Goal: Information Seeking & Learning: Learn about a topic

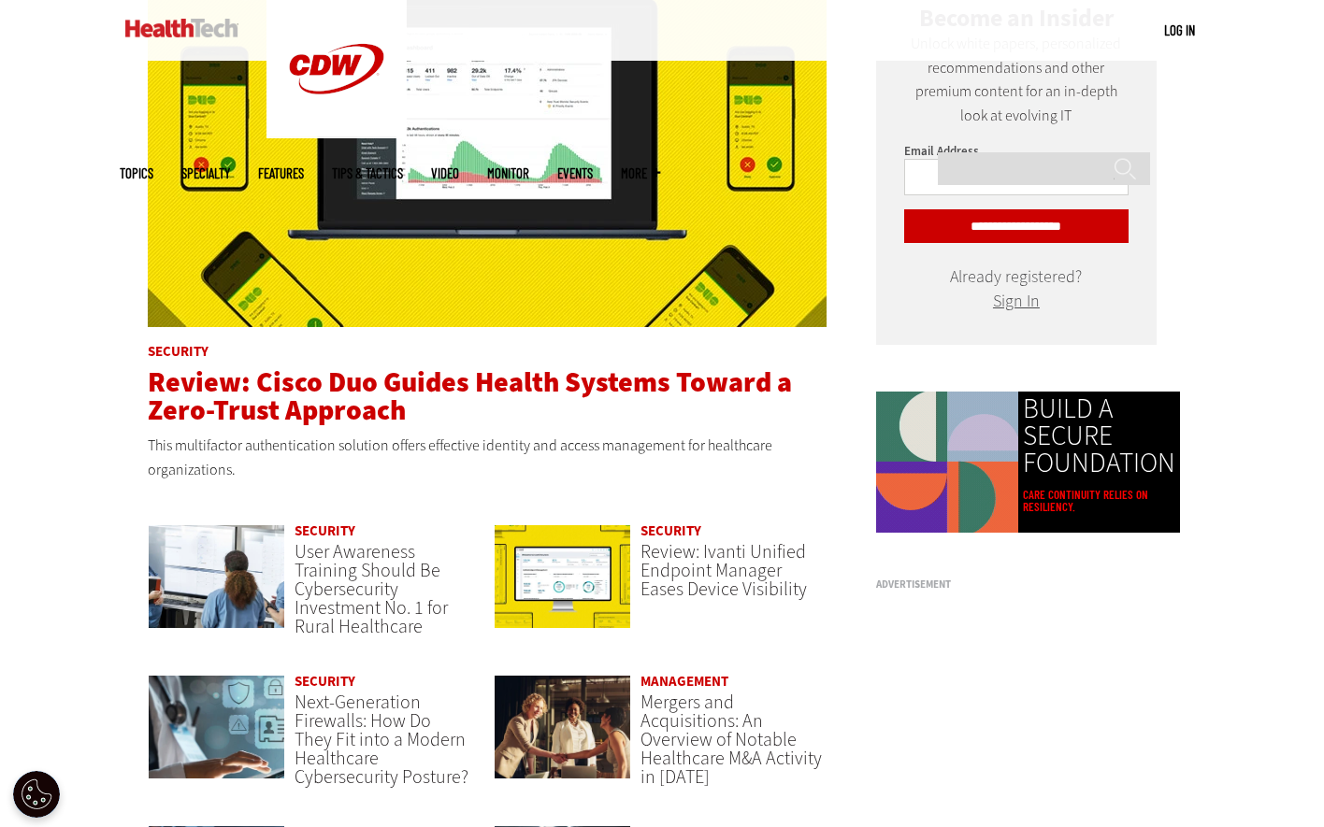
scroll to position [1028, 0]
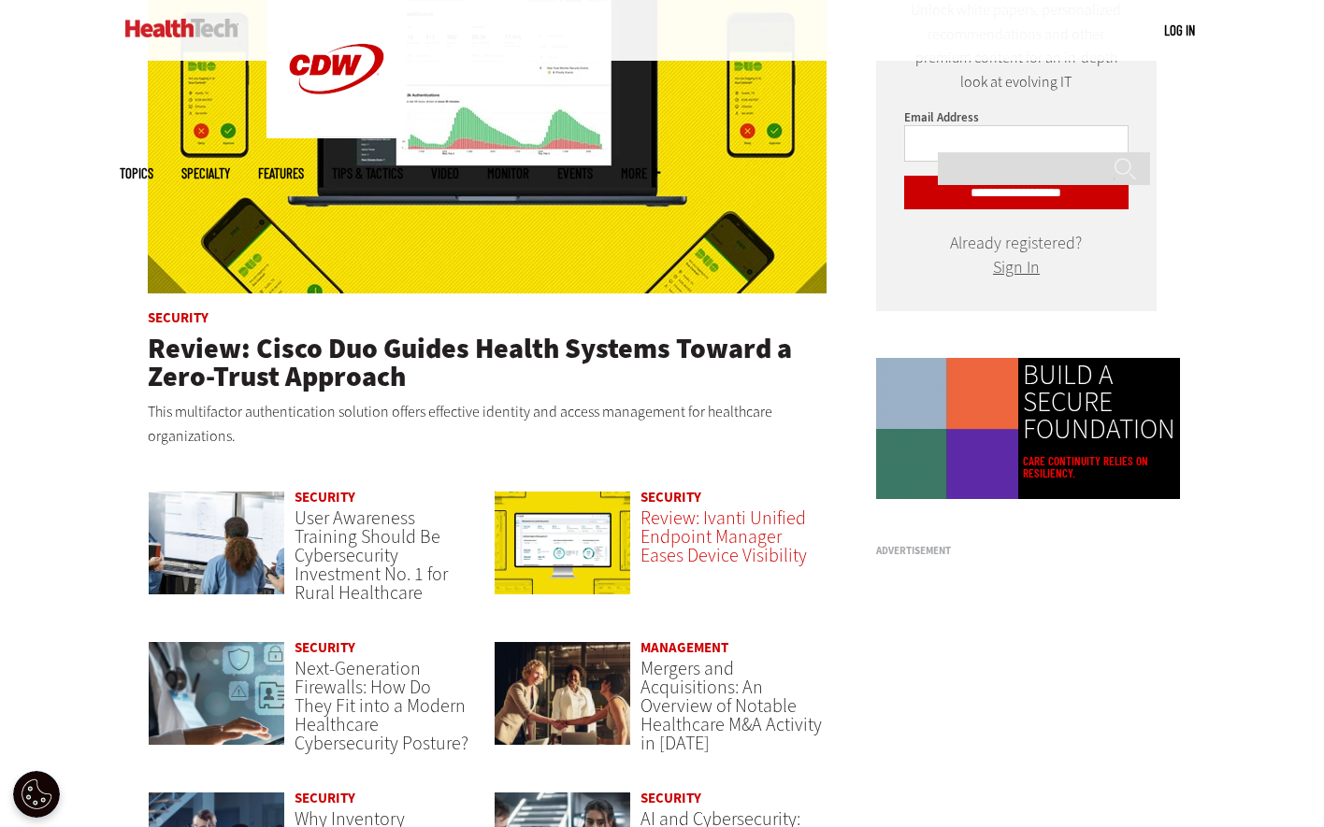
click at [735, 538] on span "Review: Ivanti Unified Endpoint Manager Eases Device Visibility" at bounding box center [723, 537] width 166 height 63
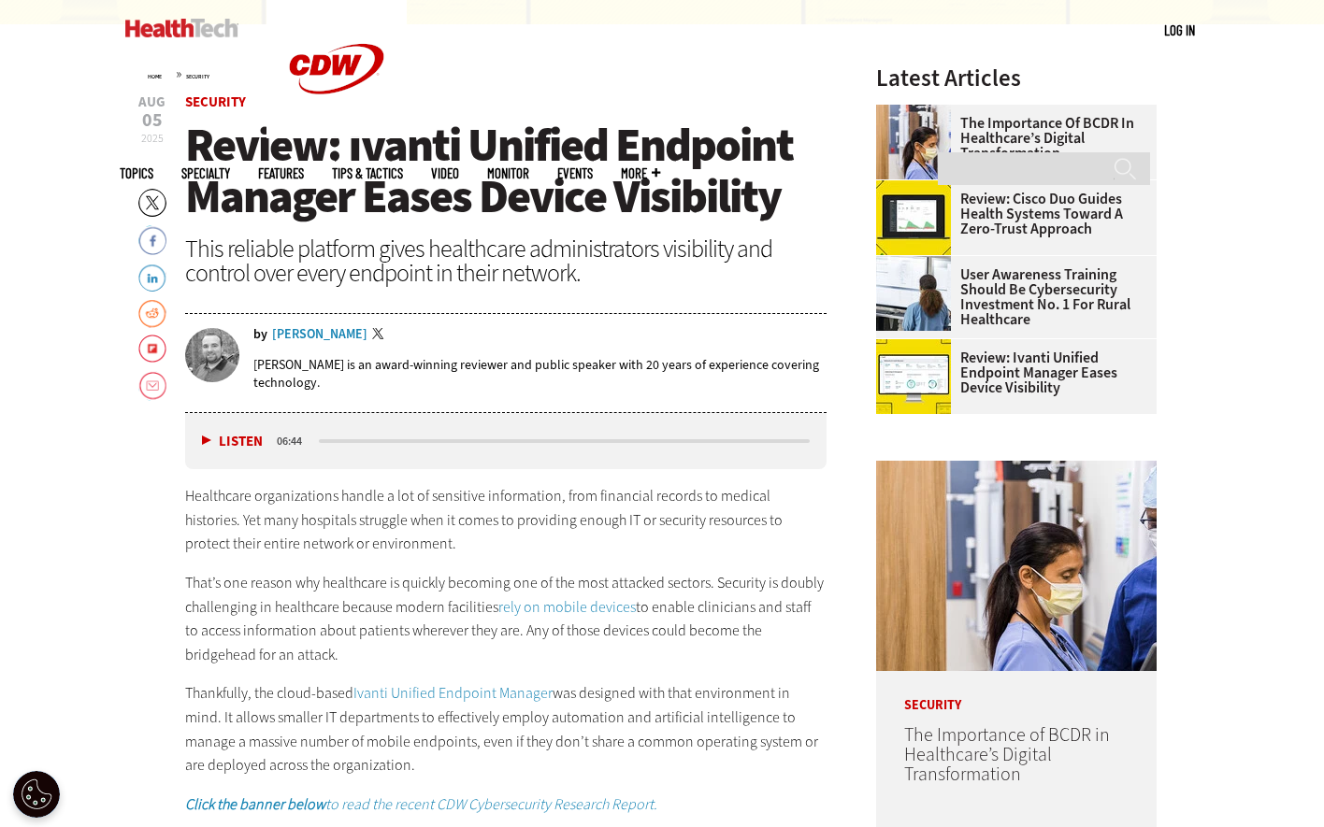
scroll to position [654, 0]
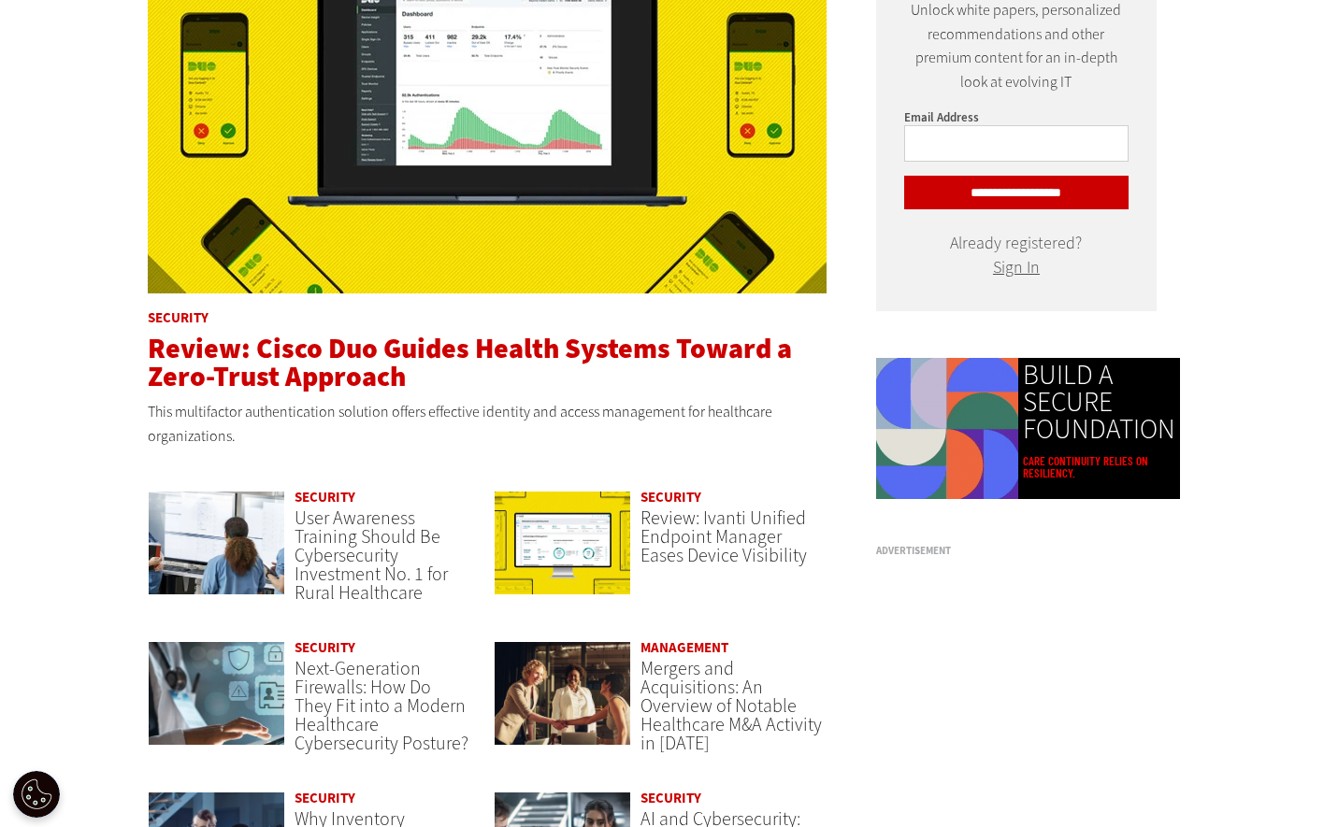
click at [346, 366] on span "Review: Cisco Duo Guides Health Systems Toward a Zero-Trust Approach" at bounding box center [470, 362] width 644 height 65
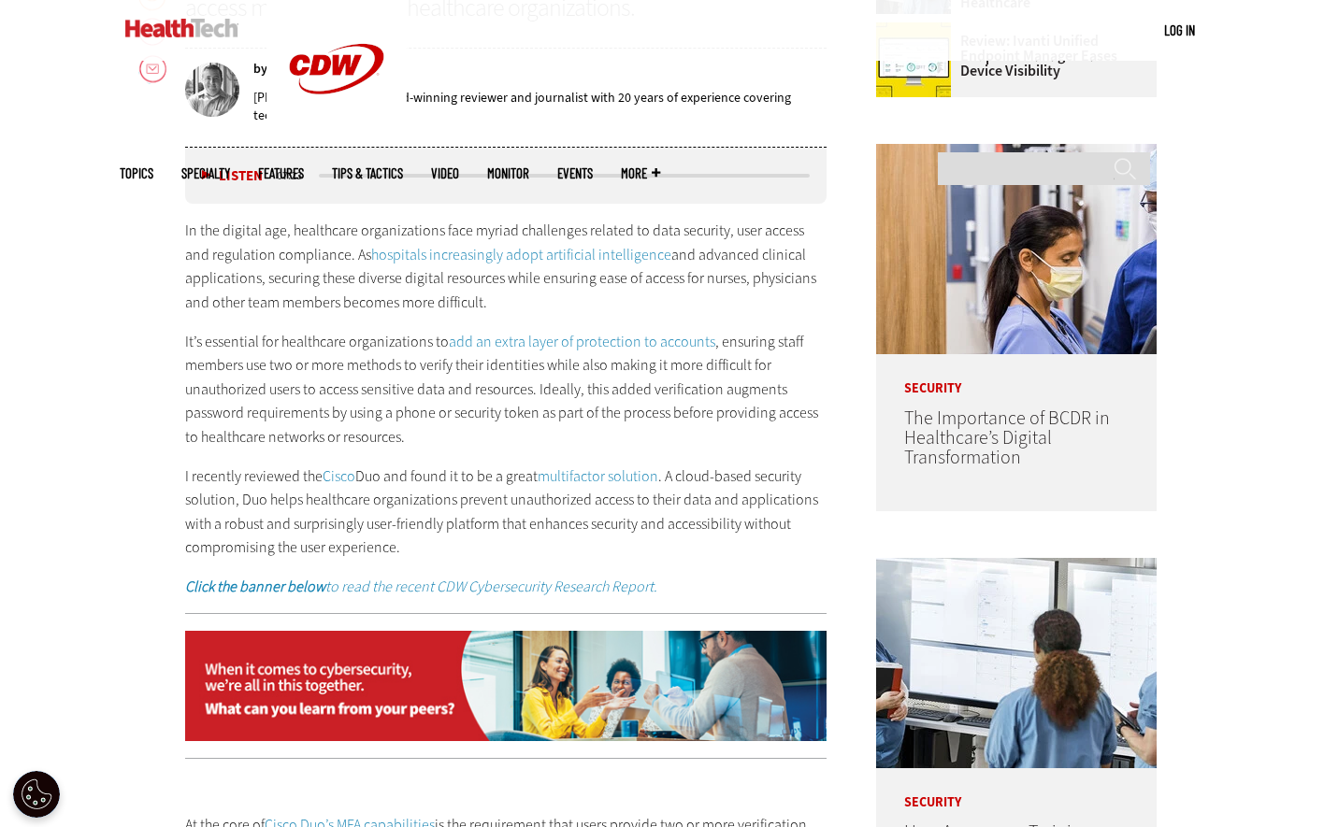
scroll to position [935, 0]
